Goal: Transaction & Acquisition: Purchase product/service

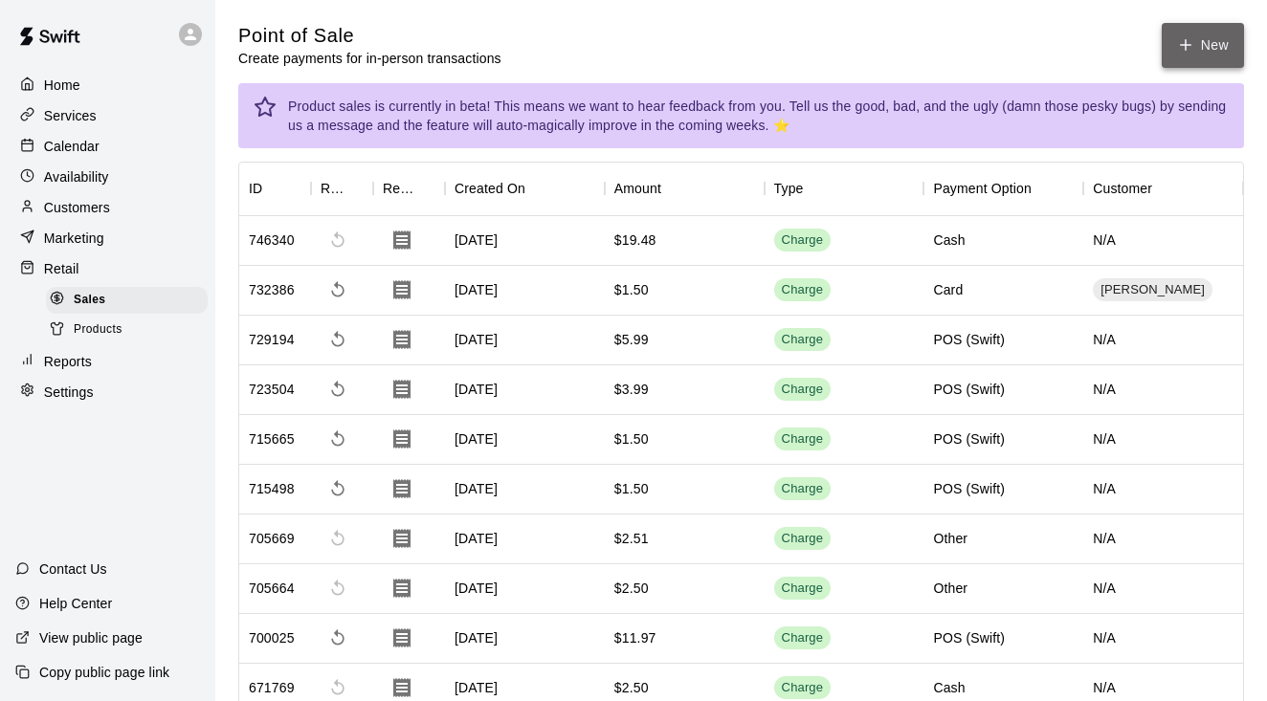
click at [1206, 43] on button "New" at bounding box center [1202, 45] width 82 height 45
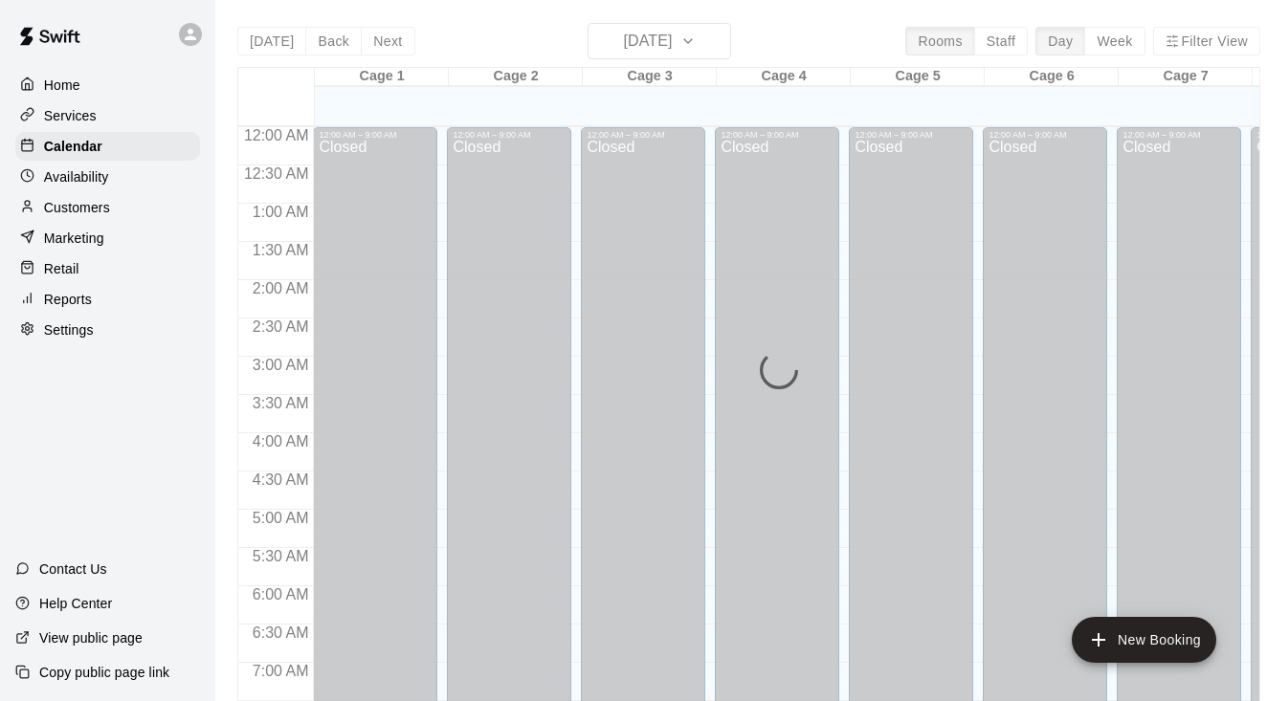
scroll to position [1184, 0]
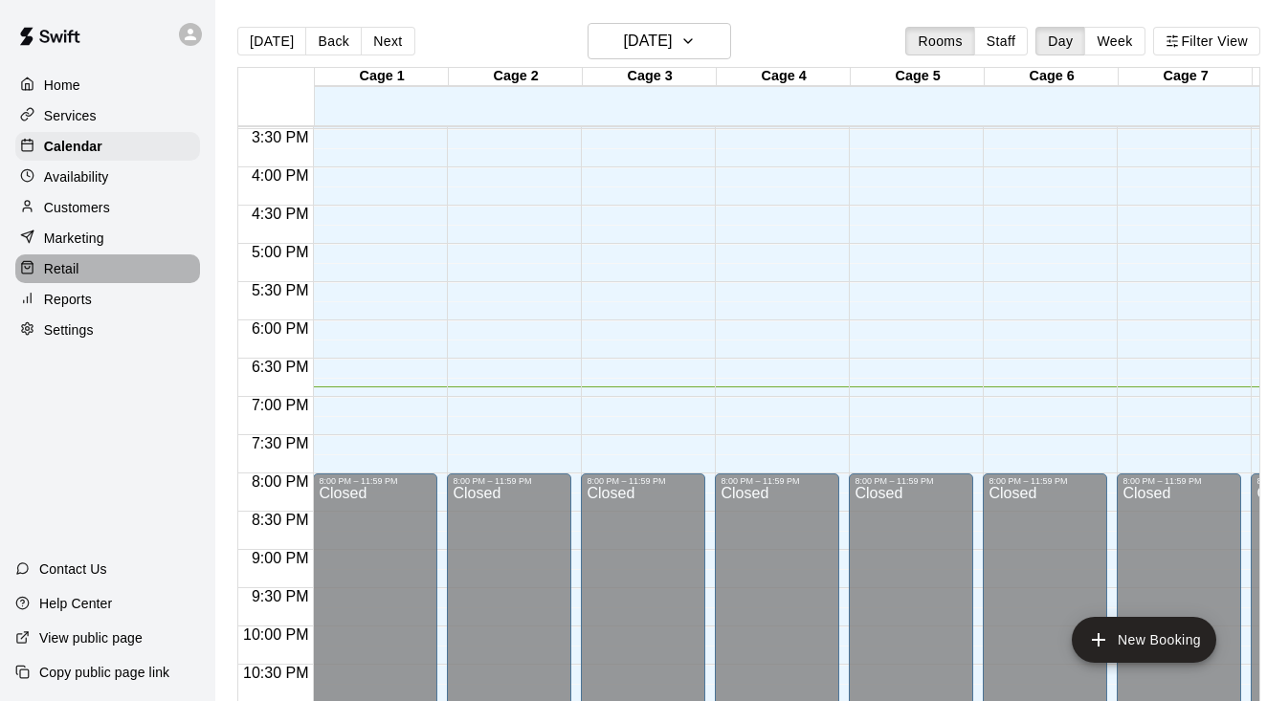
click at [66, 268] on p "Retail" at bounding box center [61, 268] width 35 height 19
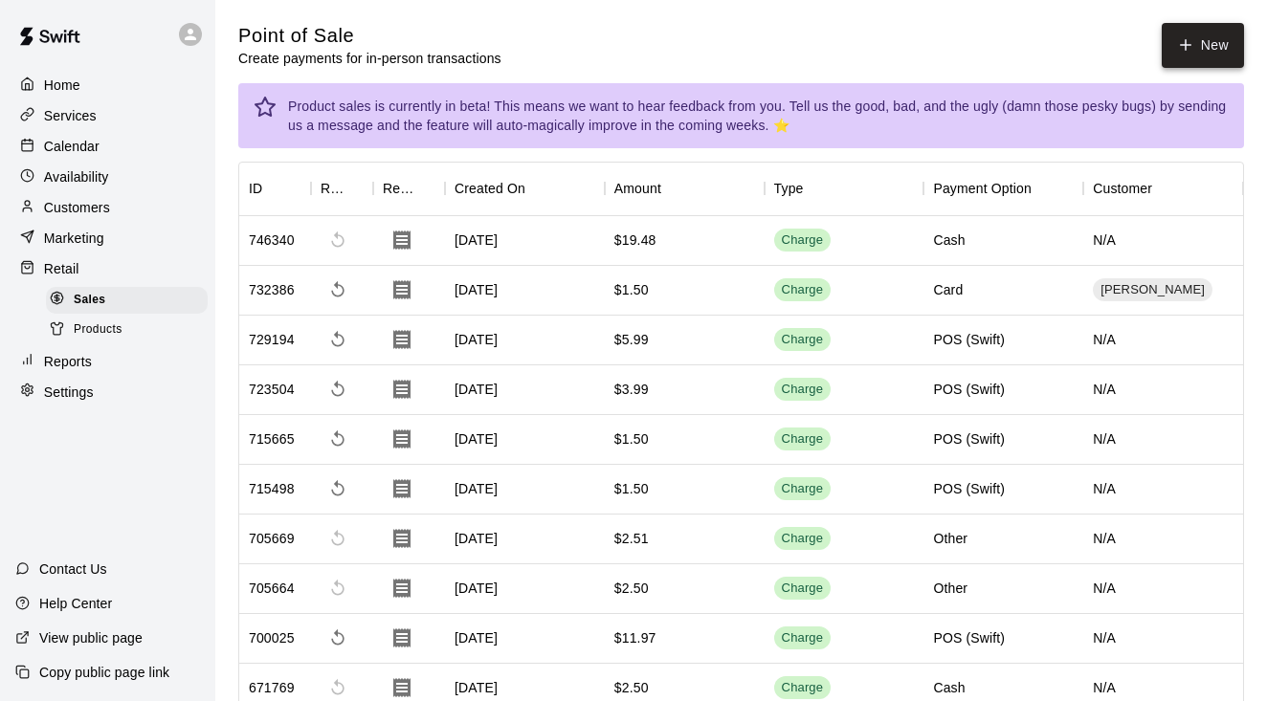
click at [1201, 40] on button "New" at bounding box center [1202, 45] width 82 height 45
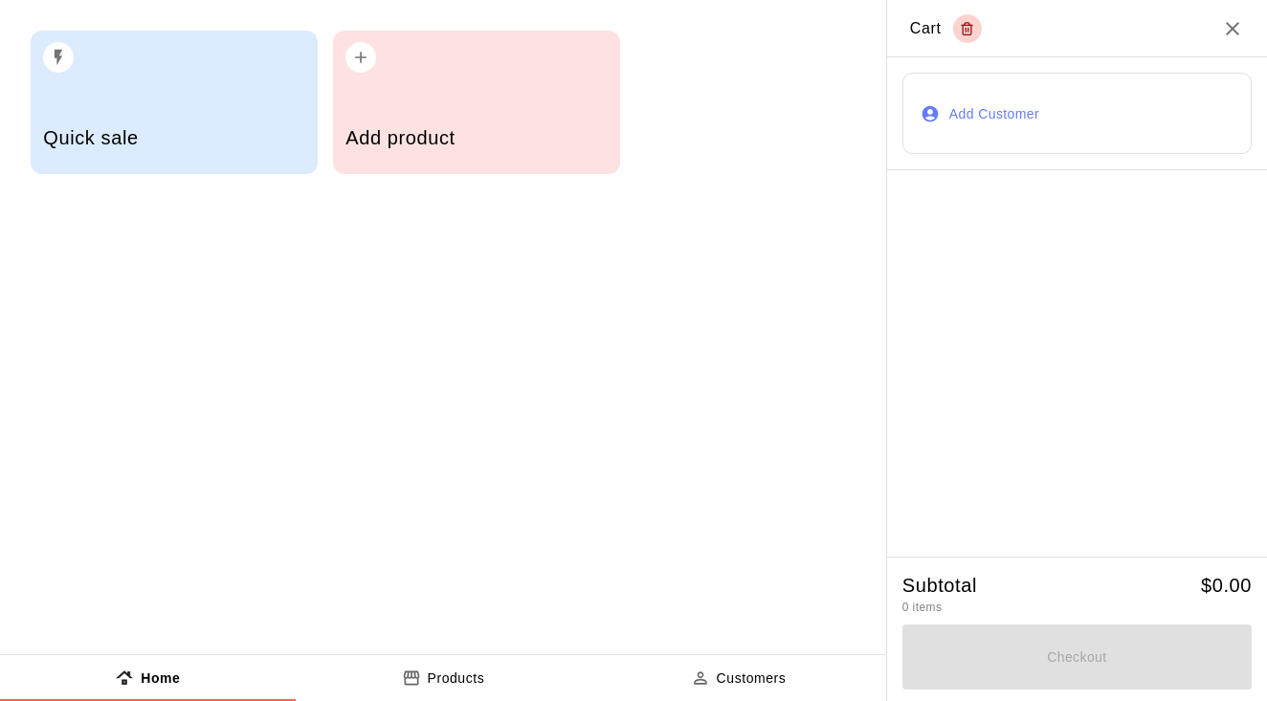
click at [106, 125] on div "Quick sale" at bounding box center [173, 140] width 261 height 68
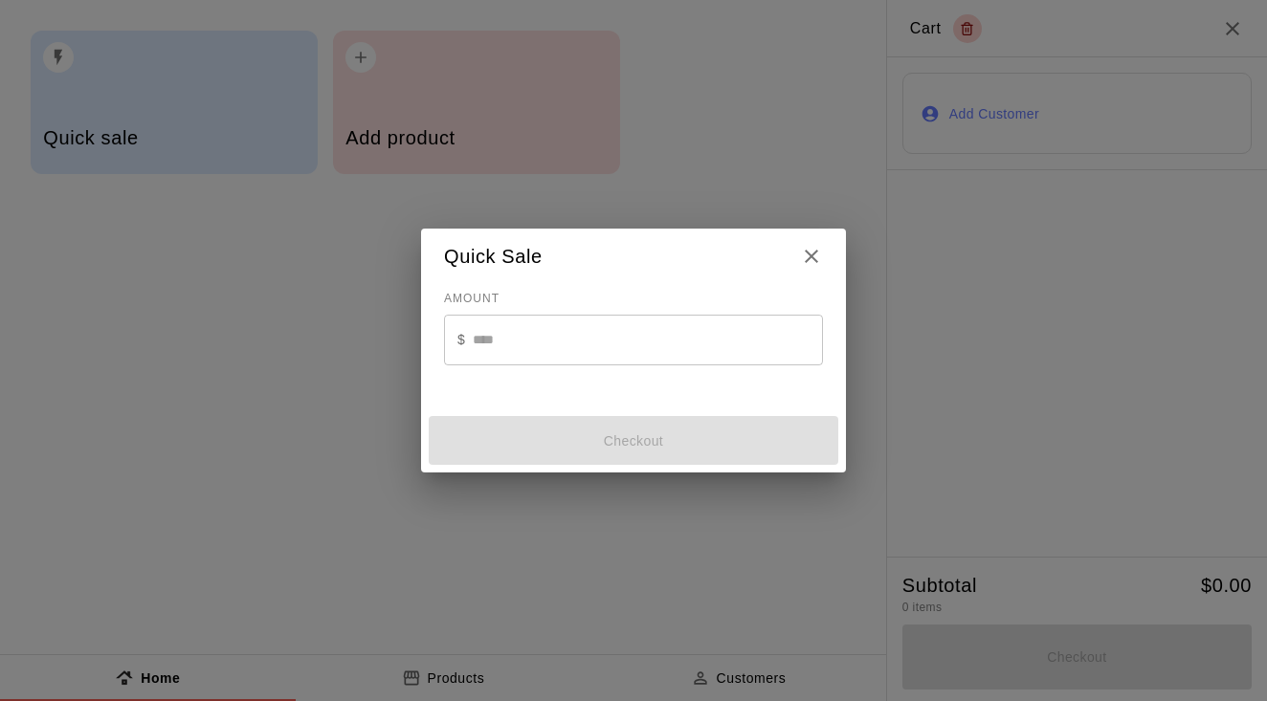
click at [255, 417] on div "Quick Sale AMOUNT $ ​ Checkout" at bounding box center [633, 350] width 1267 height 701
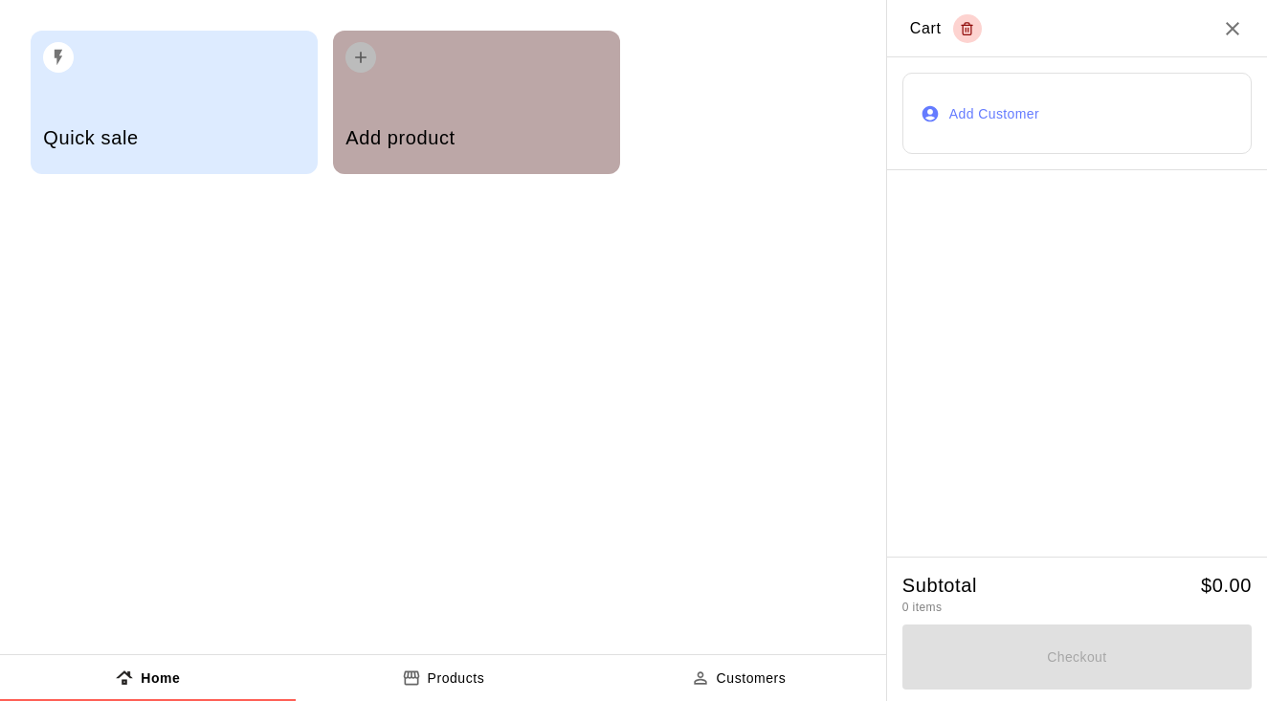
click at [470, 128] on h5 "Add product" at bounding box center [475, 138] width 261 height 26
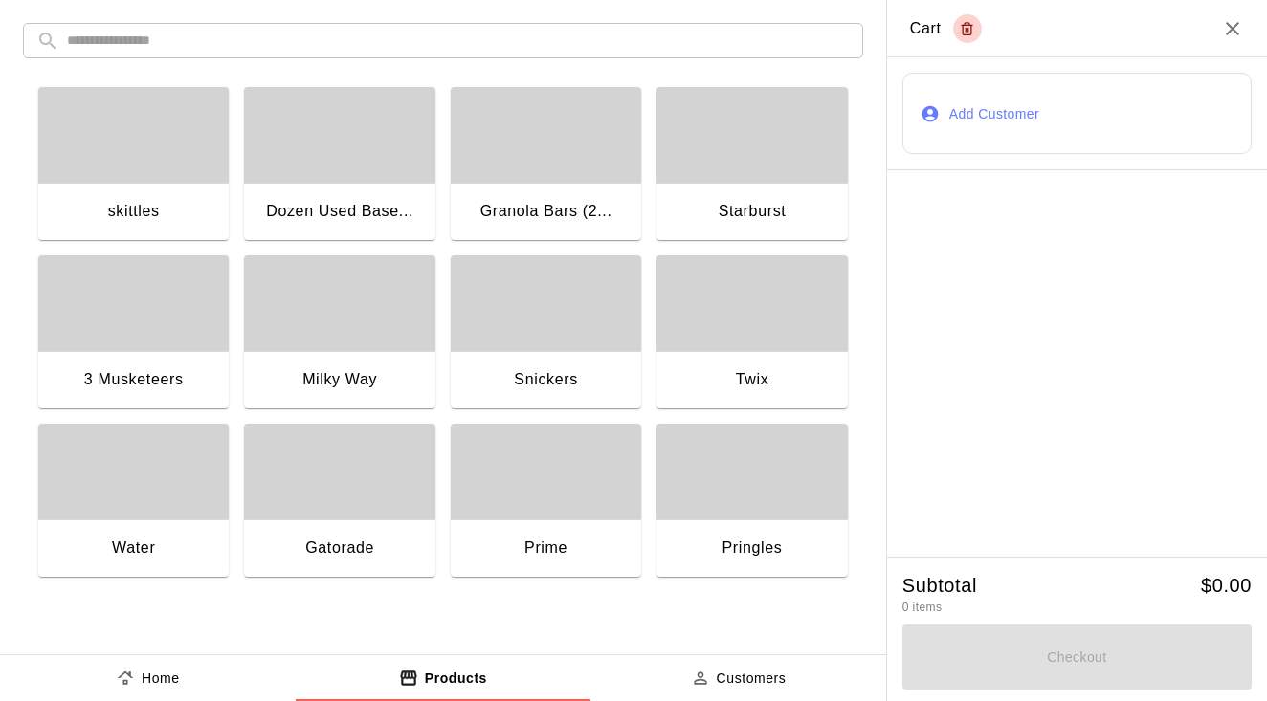
click at [121, 361] on div "3 Musketeers" at bounding box center [133, 381] width 190 height 61
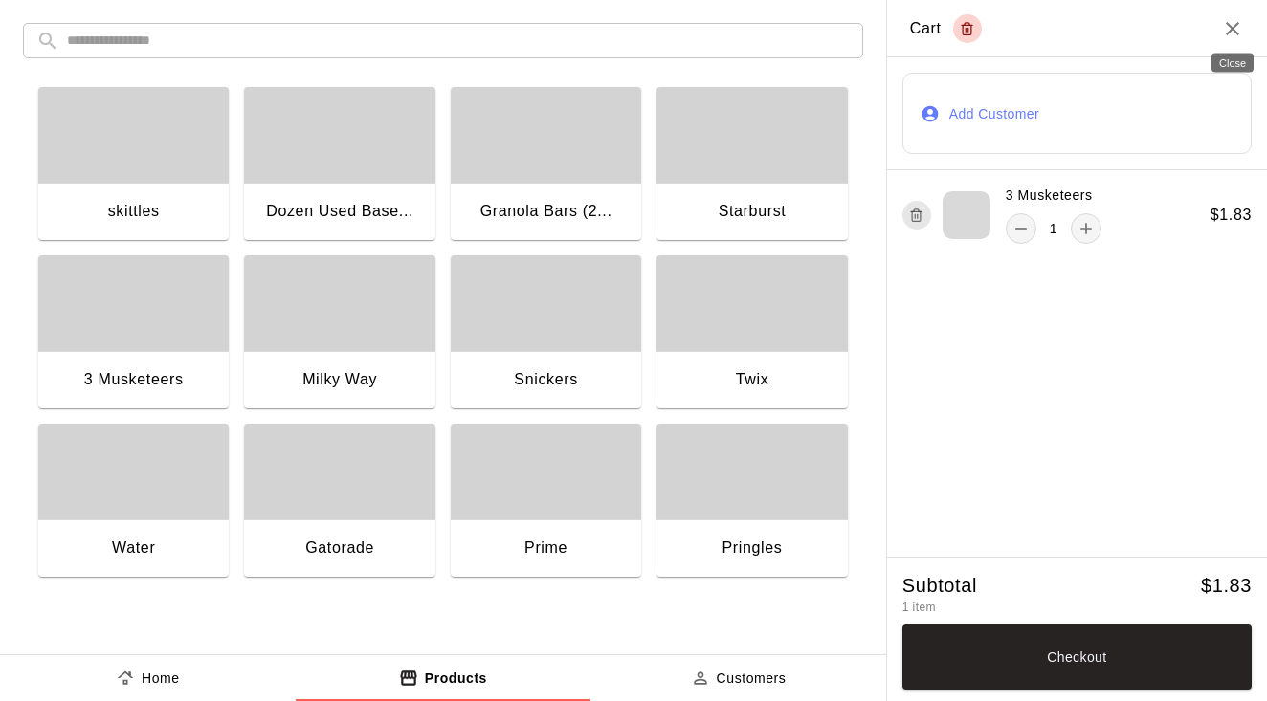
click at [1233, 27] on icon "Close" at bounding box center [1231, 28] width 13 height 13
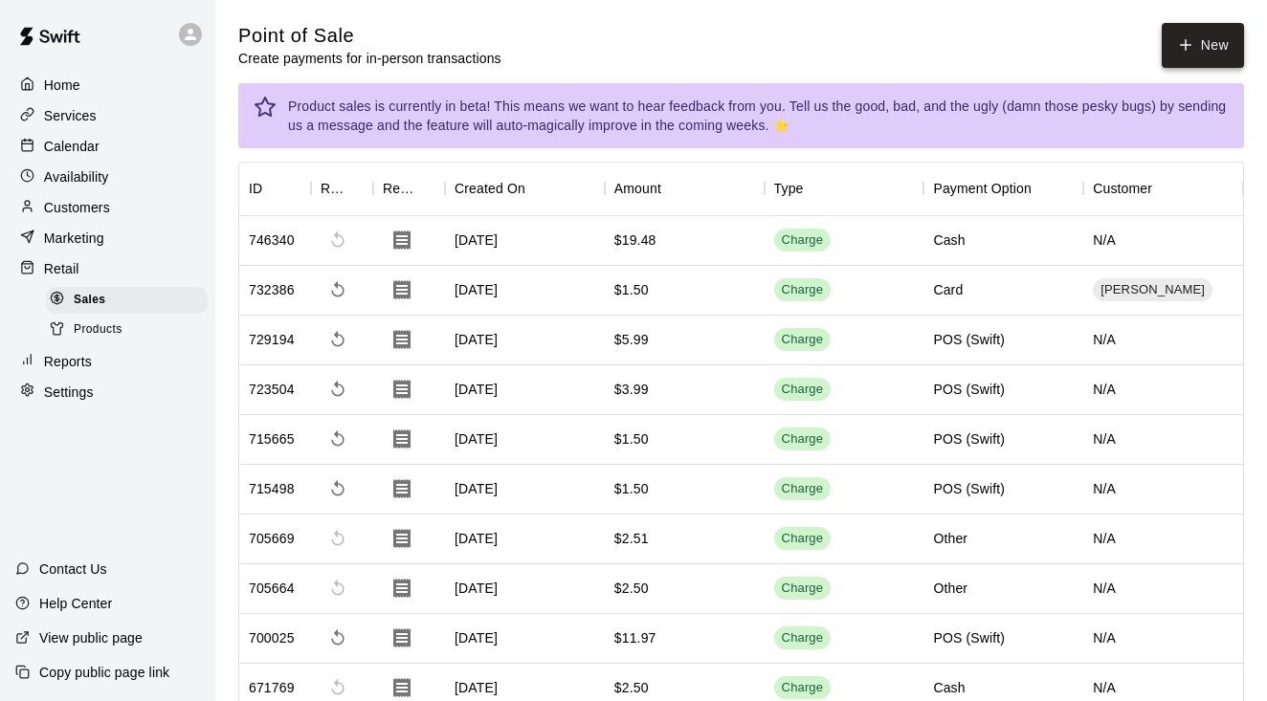
click at [1213, 38] on button "New" at bounding box center [1202, 45] width 82 height 45
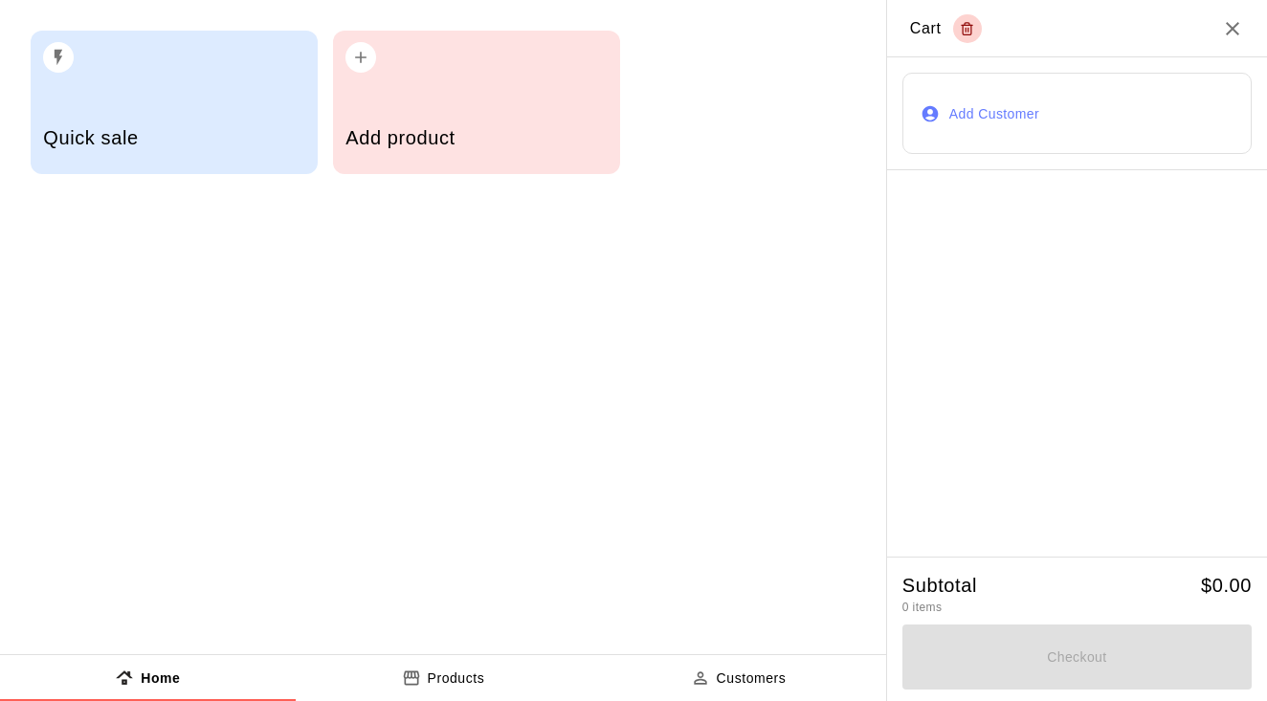
click at [445, 112] on div "Add product" at bounding box center [475, 140] width 261 height 68
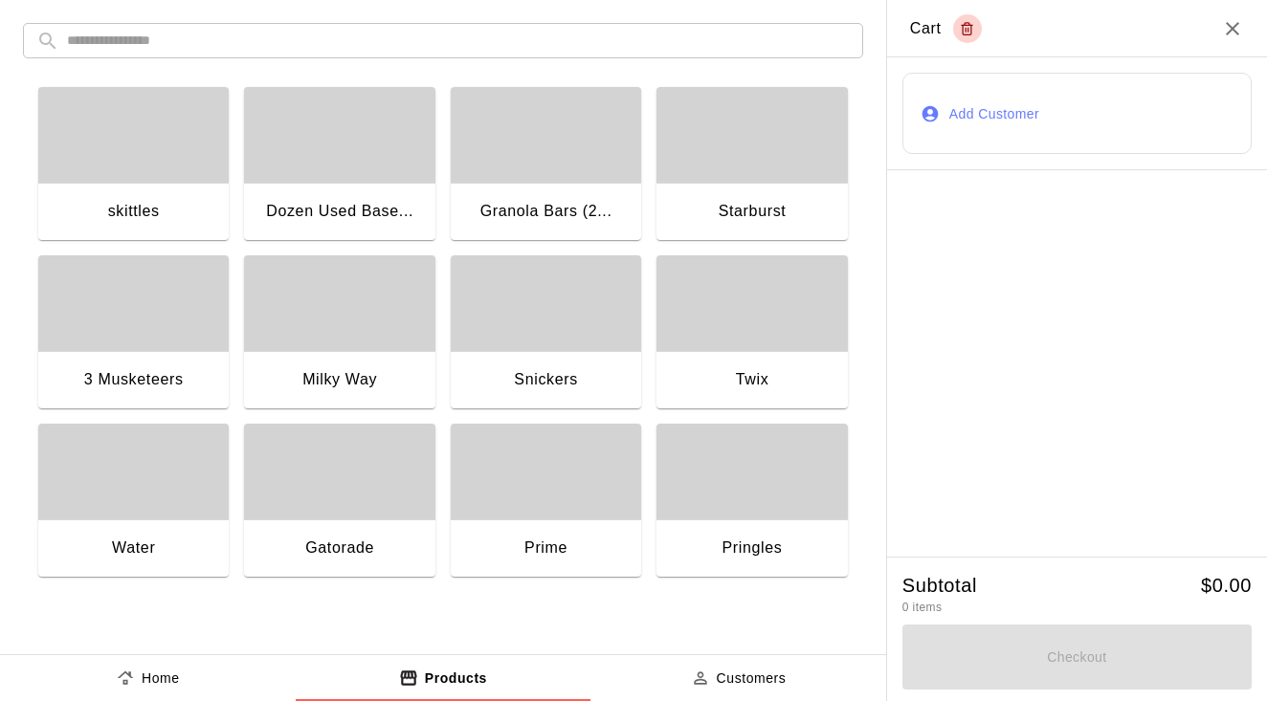
click at [758, 380] on div "Twix" at bounding box center [752, 379] width 33 height 25
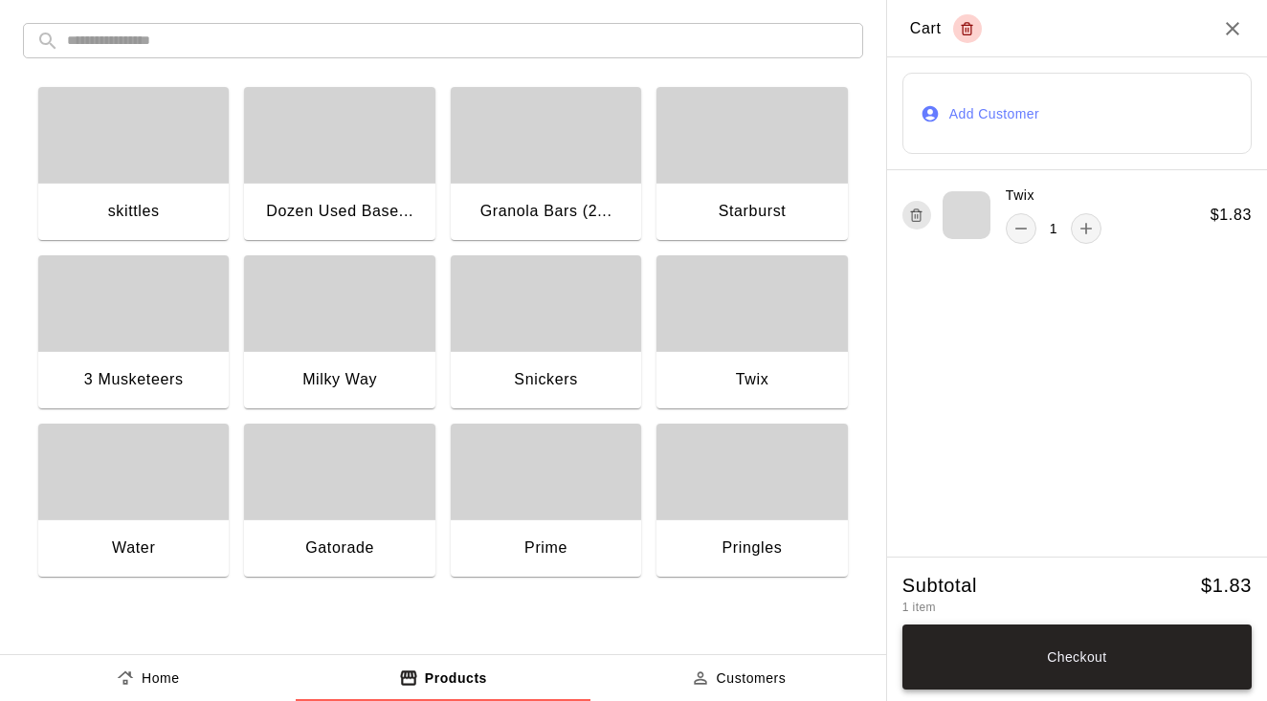
click at [1099, 656] on button "Checkout" at bounding box center [1076, 657] width 349 height 65
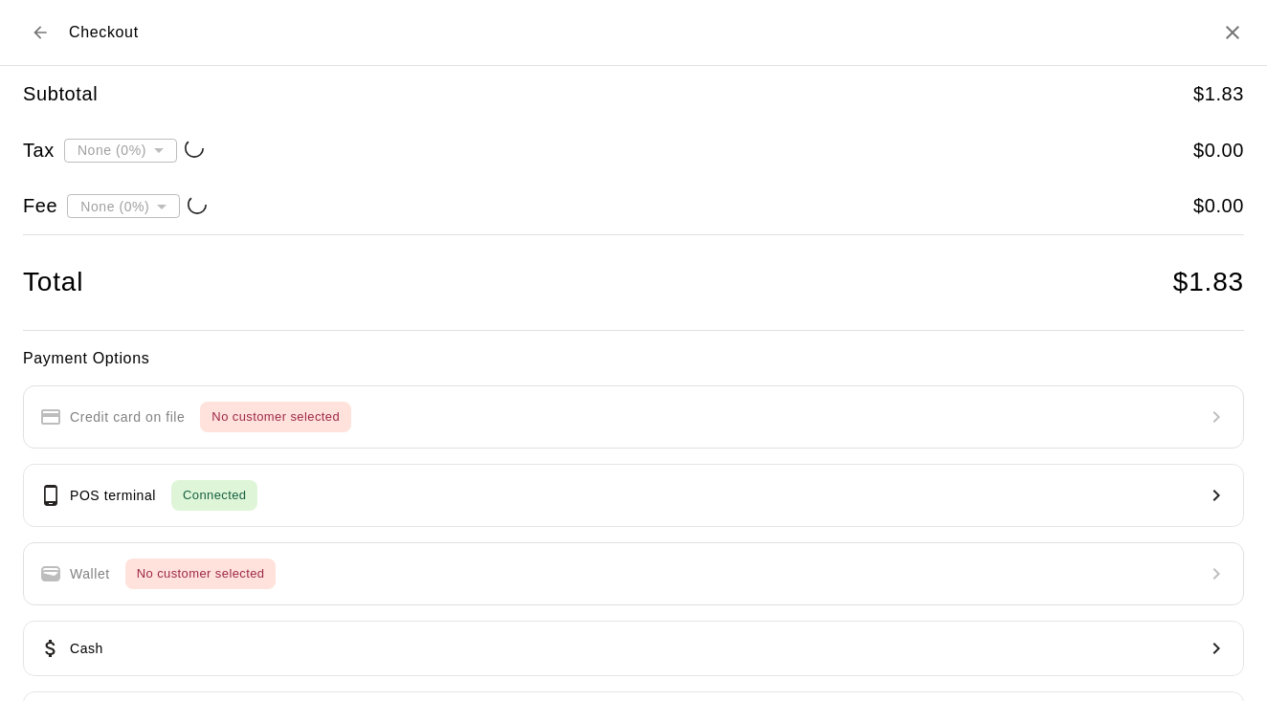
type input "**********"
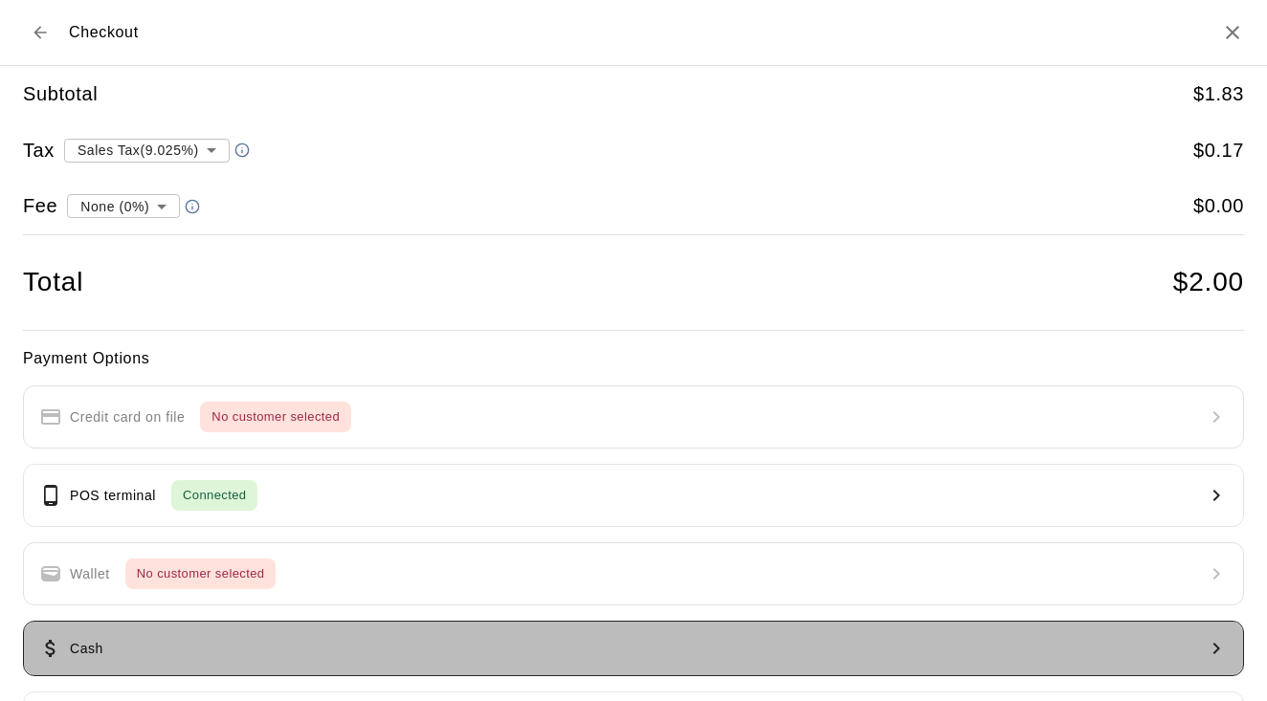
click at [455, 645] on button "Cash" at bounding box center [633, 648] width 1221 height 55
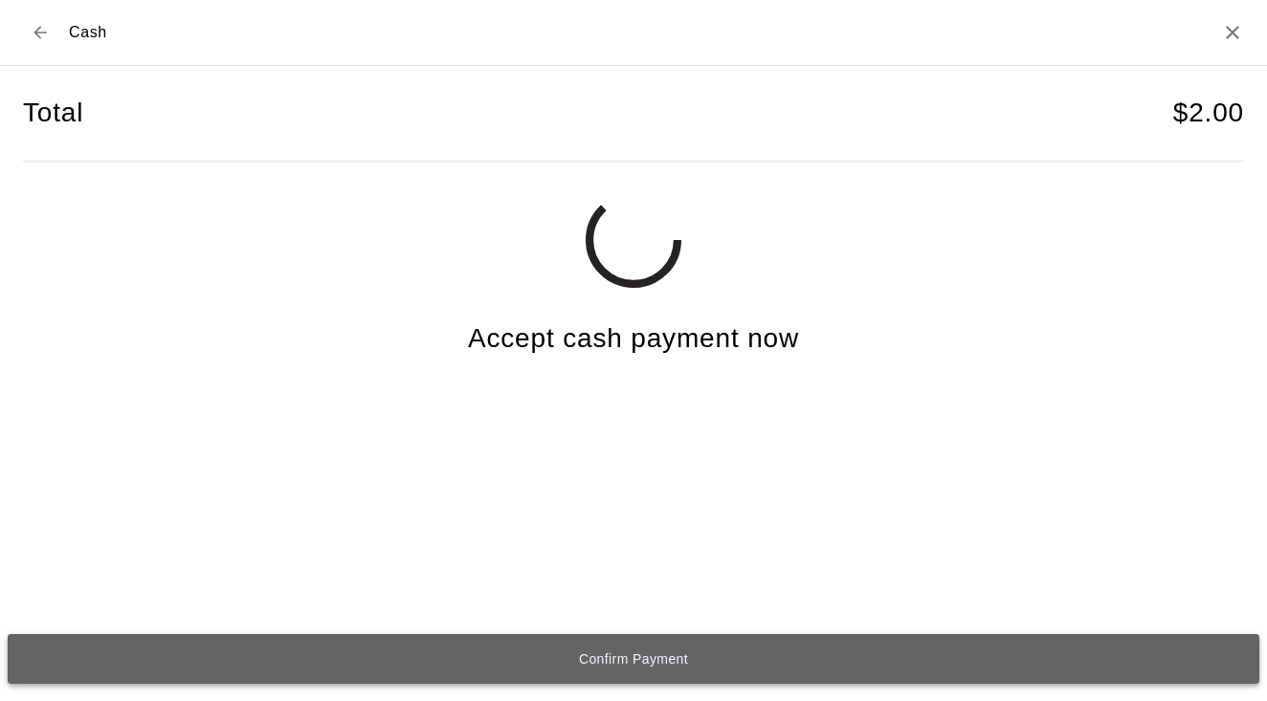
click at [607, 658] on button "Confirm Payment" at bounding box center [633, 658] width 1251 height 49
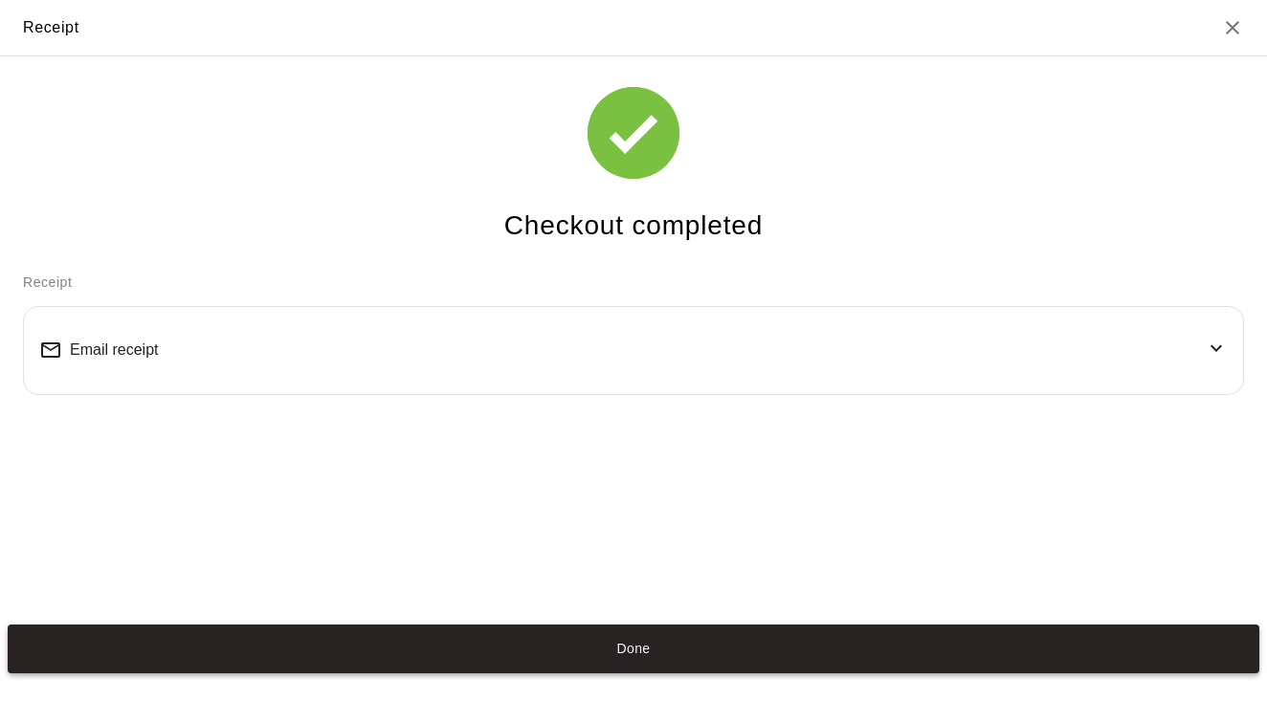
click at [611, 651] on button "Done" at bounding box center [633, 649] width 1251 height 49
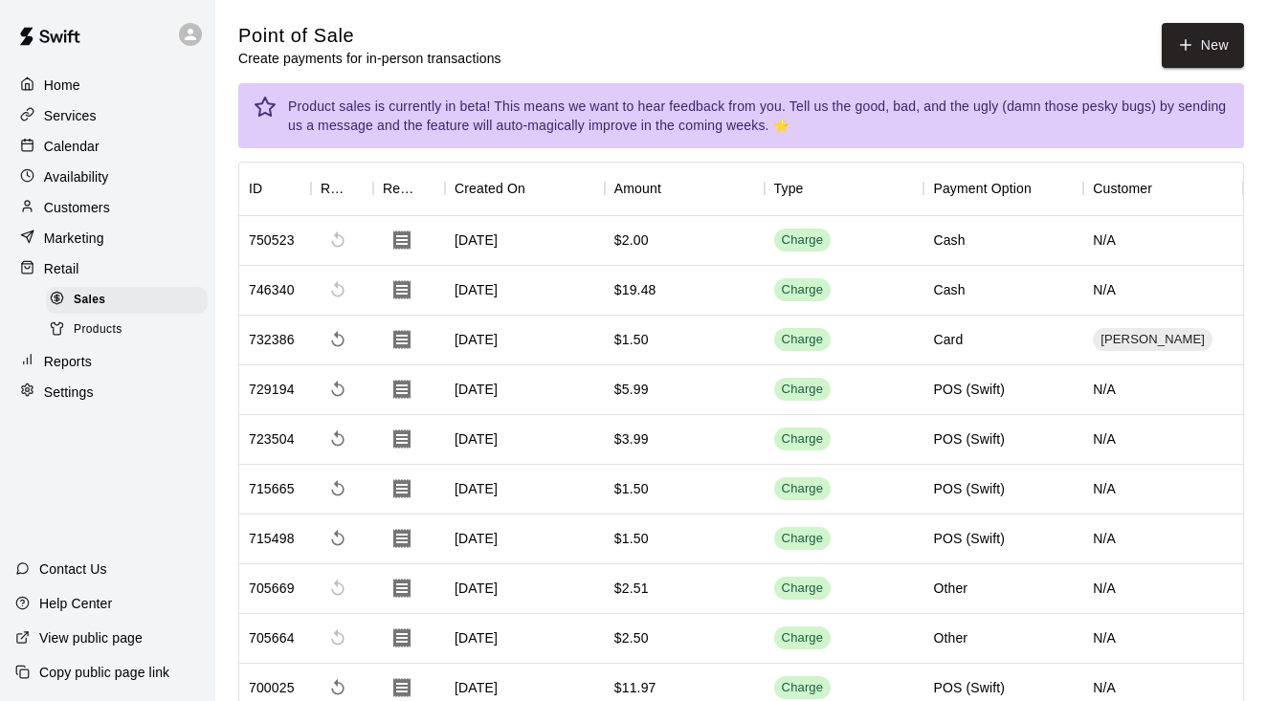
click at [62, 83] on p "Home" at bounding box center [62, 85] width 36 height 19
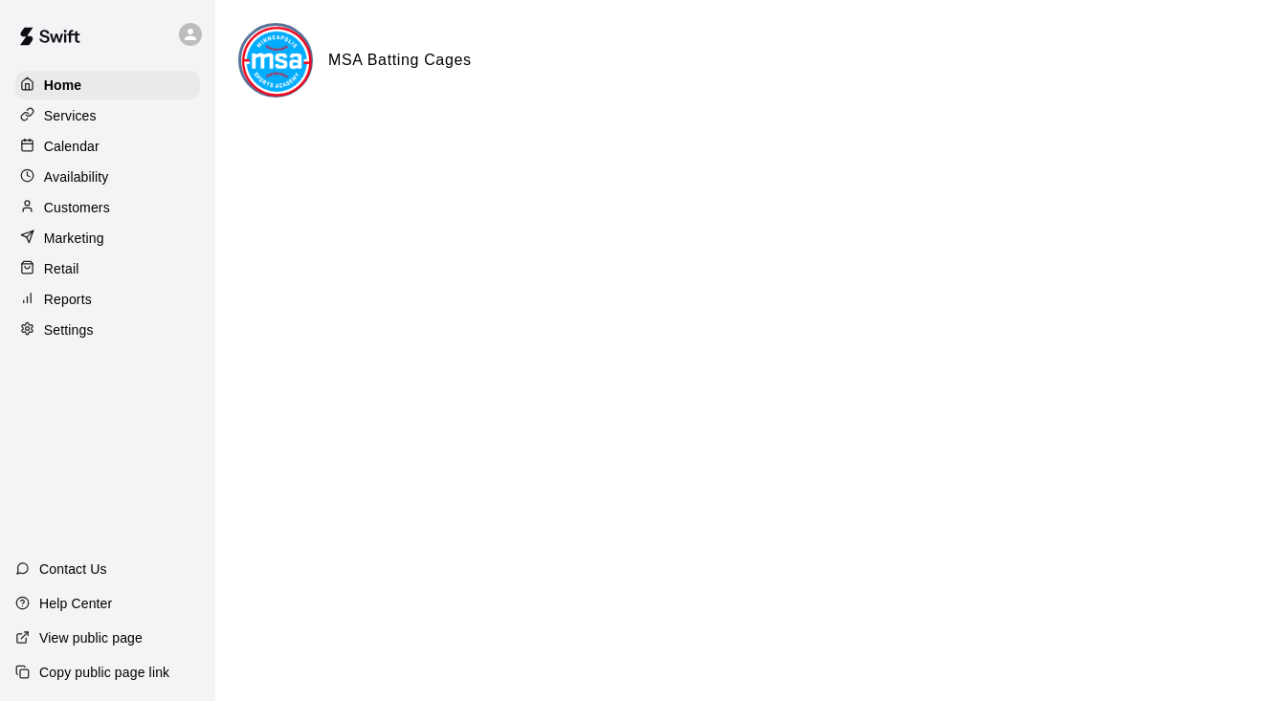
click at [72, 143] on p "Calendar" at bounding box center [71, 146] width 55 height 19
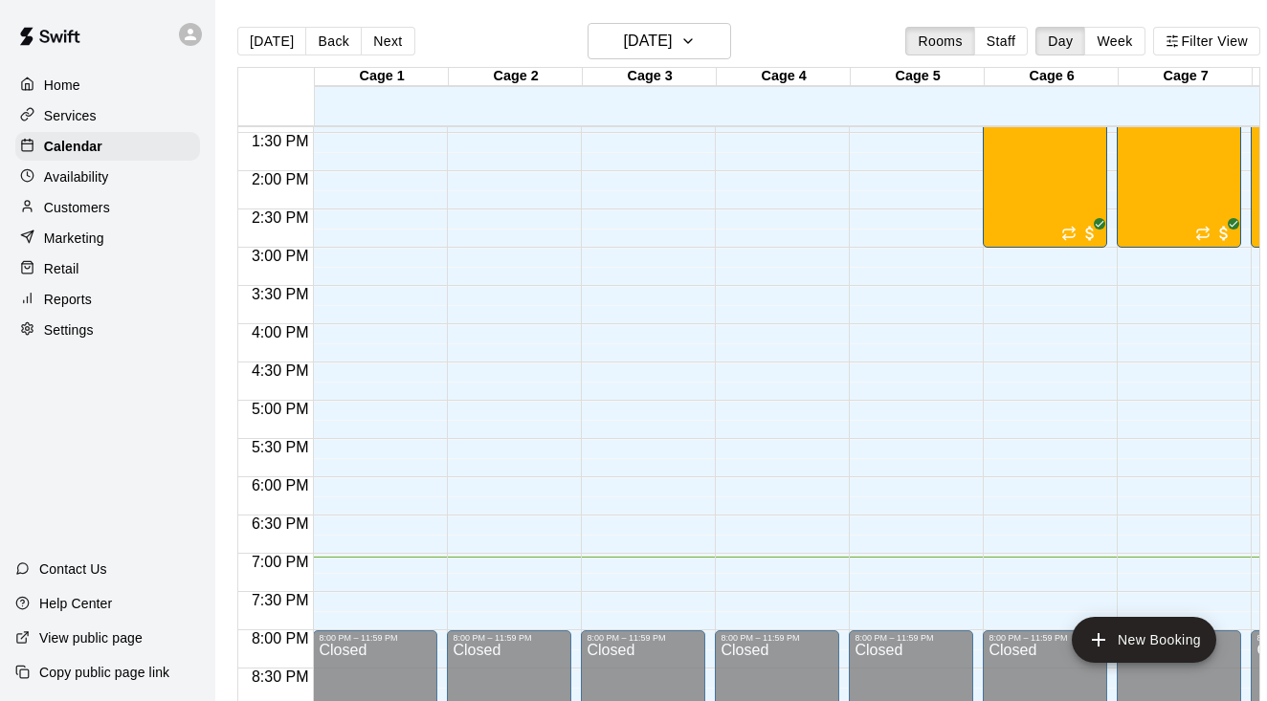
scroll to position [1027, 0]
click at [695, 45] on icon "button" at bounding box center [687, 41] width 15 height 23
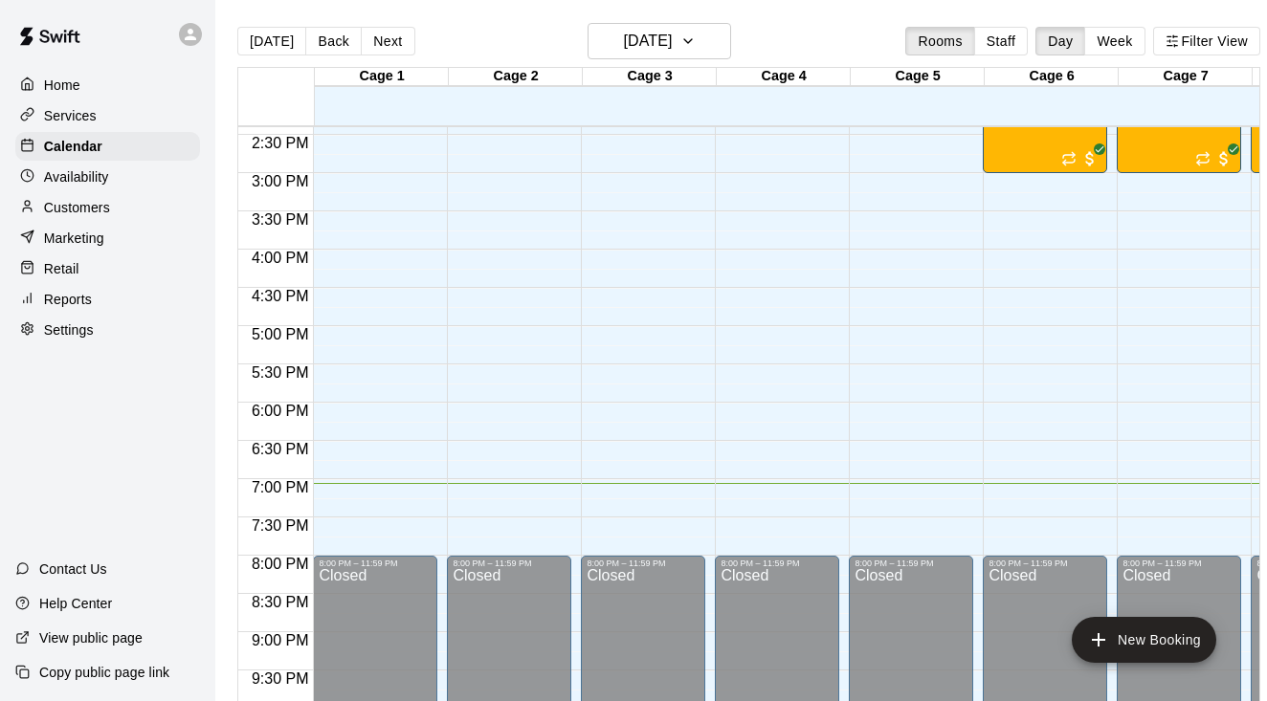
scroll to position [1055, -6]
